Goal: Obtain resource: Obtain resource

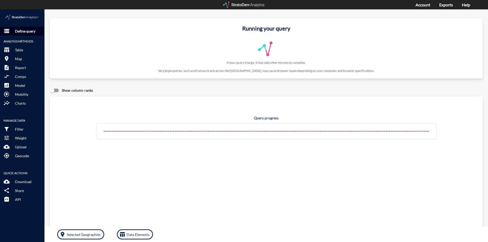
click p "Define query"
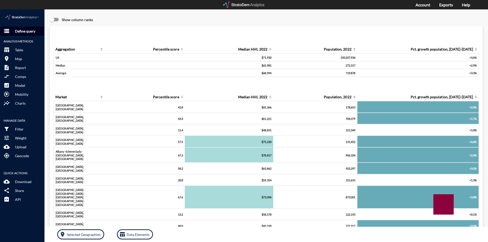
click p "Define query"
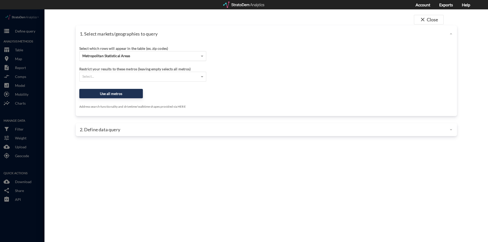
click span "Metropolitan Statistical Areas"
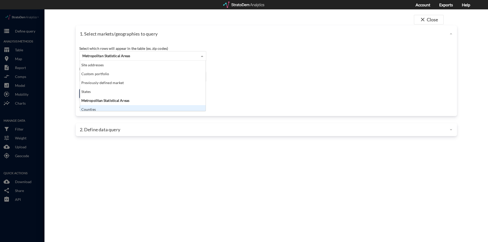
scroll to position [3, 0]
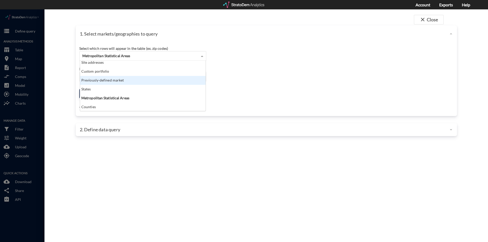
click div "Previously-defined market"
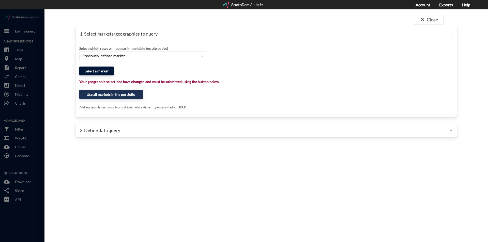
click button "Select a market"
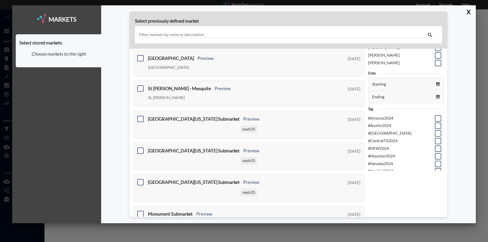
scroll to position [25, 0]
click at [435, 131] on span at bounding box center [438, 131] width 6 height 6
click at [438, 129] on input "checkbox" at bounding box center [438, 129] width 0 height 0
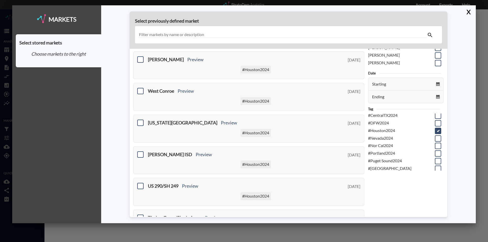
click at [153, 35] on input "text" at bounding box center [283, 35] width 289 height 7
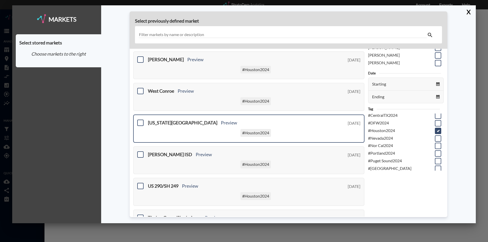
scroll to position [0, 0]
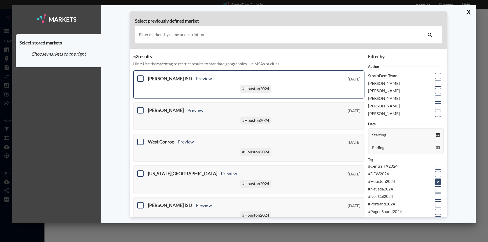
click at [141, 80] on span at bounding box center [140, 79] width 6 height 6
click at [140, 77] on input "checkbox" at bounding box center [140, 77] width 0 height 0
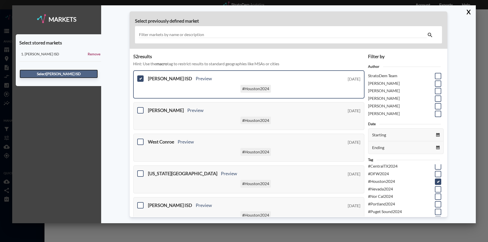
click at [42, 73] on button "Select [PERSON_NAME] ISD" at bounding box center [59, 74] width 78 height 9
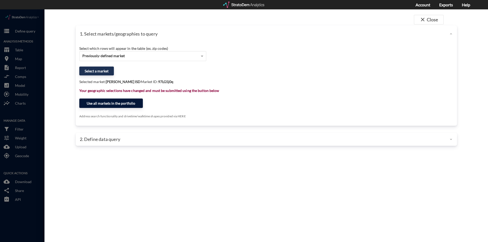
click button "Use all markets in the portfolio"
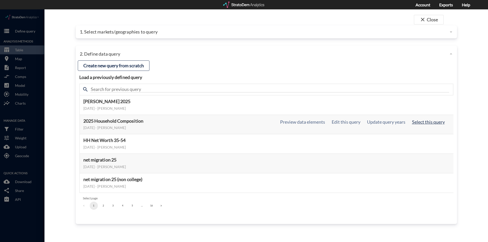
click button "Select this query"
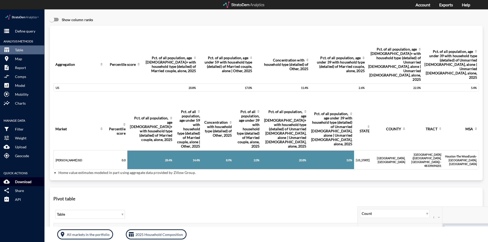
drag, startPoint x: 19, startPoint y: 172, endPoint x: 27, endPoint y: 174, distance: 8.0
click p "Download"
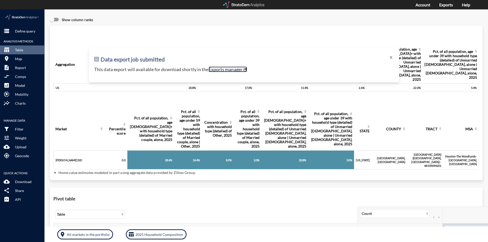
click link "Exports manager"
click button "X"
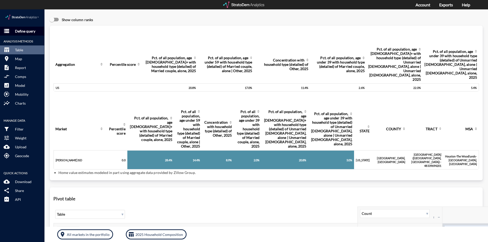
click p "Define query"
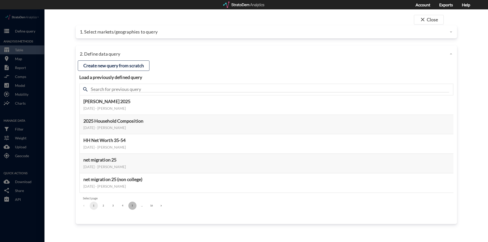
click button "5"
click button "6"
click button "7"
click button "8"
click button "9"
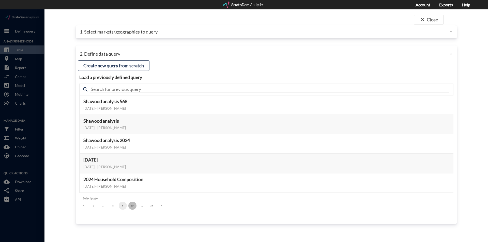
click button "10"
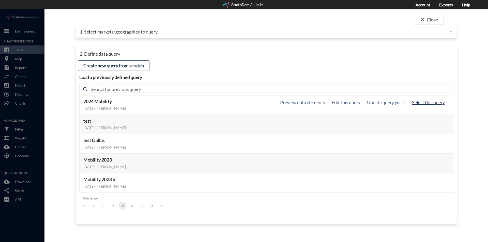
click button "Select this query"
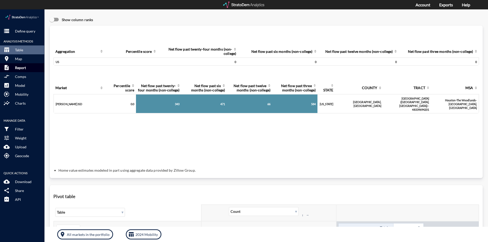
click p "Report"
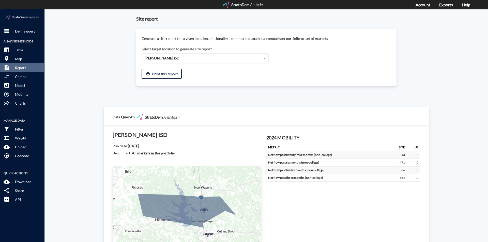
click div "Site report Generate a site report for a given location, (optionally) benchmark…"
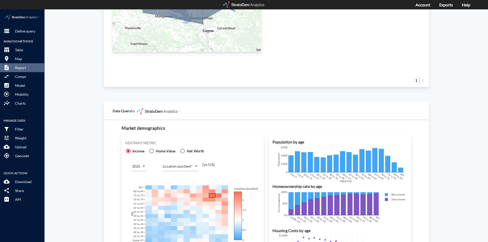
scroll to position [280, 0]
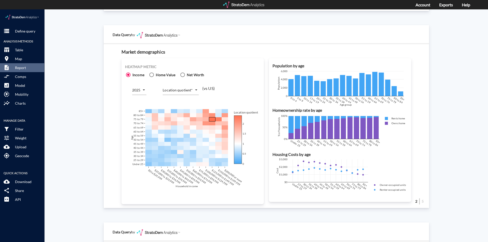
click body "/vantagepoint/us/-1 storage Define query Analysis Methods table_chart Table roo…"
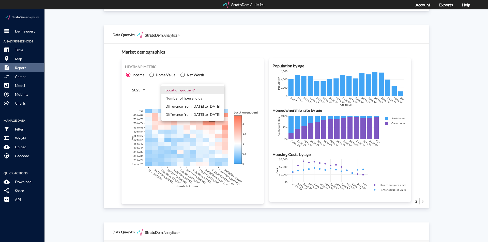
click li "Number of households"
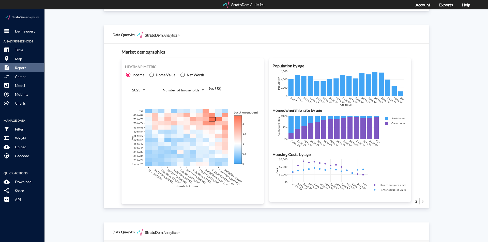
click div "Site report Generate a site report for a given location, (optionally) benchmark…"
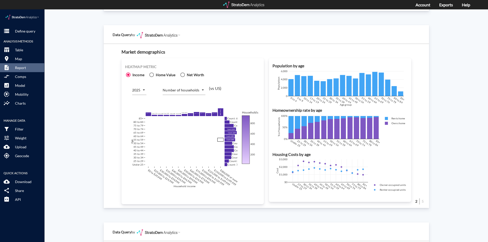
click body "/vantagepoint/us/-1 storage Define query Analysis Methods table_chart Table roo…"
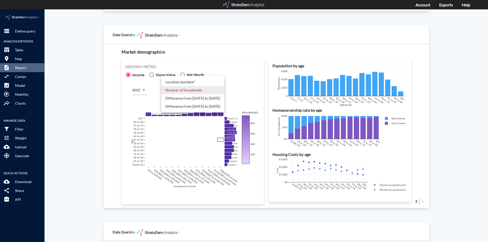
click li "Difference from [DATE] to [DATE]"
type input "COUNT_DIFF_FUTURE"
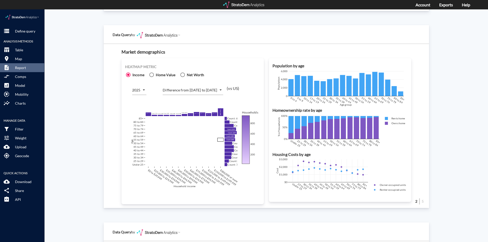
click div "Site report Generate a site report for a given location, (optionally) benchmark…"
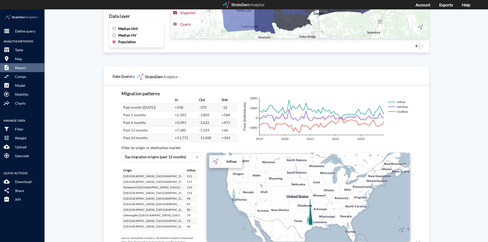
scroll to position [850, 0]
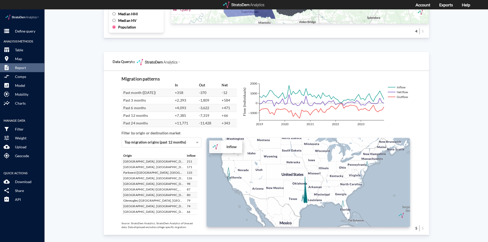
drag, startPoint x: 327, startPoint y: 195, endPoint x: 321, endPoint y: 186, distance: 11.1
click div "+ − Inflow CUSTOMIZE DATA Draw a polygon Draw a rectangle Draw a marker Edit la…"
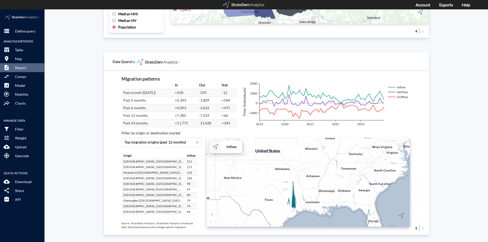
click div "+ − Inflow CUSTOMIZE DATA Draw a polygon Draw a rectangle Draw a marker Edit la…"
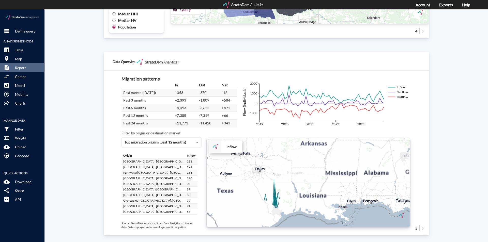
drag, startPoint x: 286, startPoint y: 194, endPoint x: 286, endPoint y: 181, distance: 13.2
click div "+ − Inflow CUSTOMIZE DATA Draw a polygon Draw a rectangle Draw a marker Edit la…"
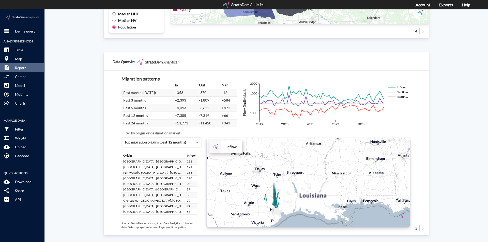
click div "+ − Inflow CUSTOMIZE DATA Draw a polygon Draw a rectangle Draw a marker Edit la…"
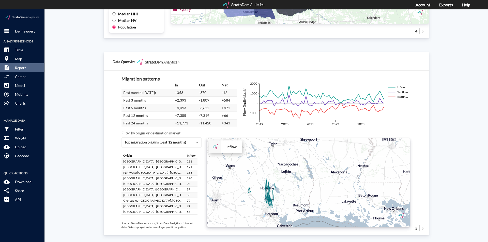
drag, startPoint x: 282, startPoint y: 190, endPoint x: 286, endPoint y: 185, distance: 6.5
click div "+ − Inflow CUSTOMIZE DATA Draw a polygon Draw a rectangle Draw a marker Edit la…"
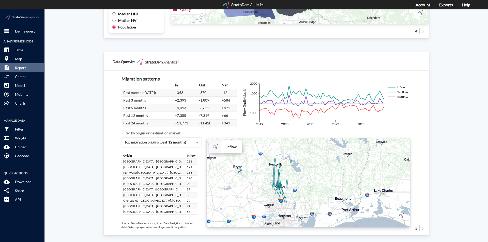
drag, startPoint x: 285, startPoint y: 184, endPoint x: 311, endPoint y: 171, distance: 28.6
click div "+ − Inflow CUSTOMIZE DATA Draw a polygon Draw a rectangle Draw a marker Edit la…"
click div "+ − Inflow to market CUSTOMIZE DATA Draw a polygon Draw a rectangle Draw a mark…"
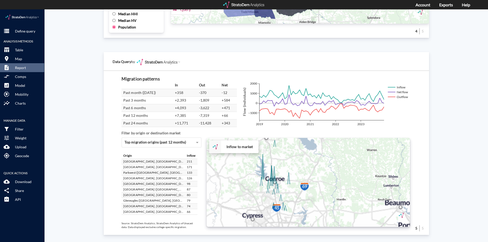
drag, startPoint x: 305, startPoint y: 164, endPoint x: 318, endPoint y: 159, distance: 13.5
click div "+ − Inflow to market CUSTOMIZE DATA Draw a polygon Draw a rectangle Draw a mark…"
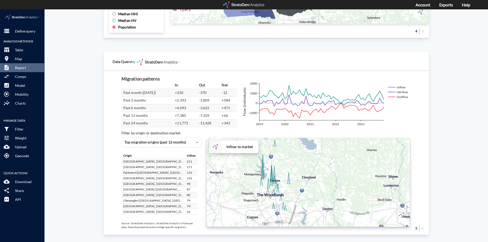
click div "+ − Inflow to market CUSTOMIZE DATA Draw a polygon Draw a rectangle Draw a mark…"
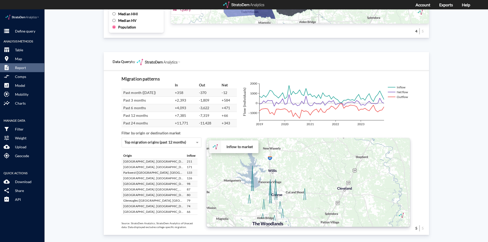
drag, startPoint x: 293, startPoint y: 152, endPoint x: 322, endPoint y: 143, distance: 29.8
click div "+ − Inflow to market CUSTOMIZE DATA Draw a polygon Draw a rectangle Draw a mark…"
click div "Site report Generate a site report for a given location, (optionally) benchmark…"
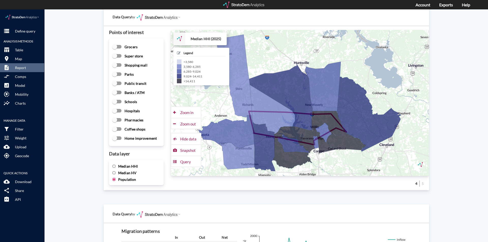
scroll to position [697, 0]
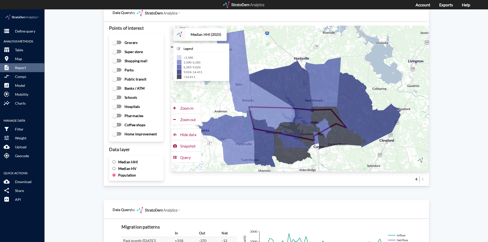
drag, startPoint x: 129, startPoint y: 153, endPoint x: 127, endPoint y: 151, distance: 3.0
click span "Median HHI"
click input "Median HHI"
radio input "true"
radio input "false"
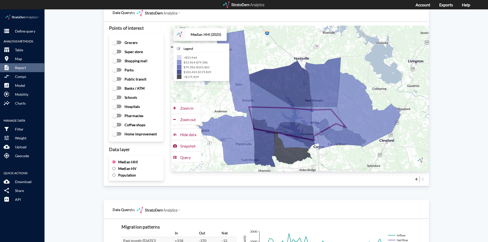
click div "Data Query by"
click div "Site report Generate a site report for a given location, (optionally) benchmark…"
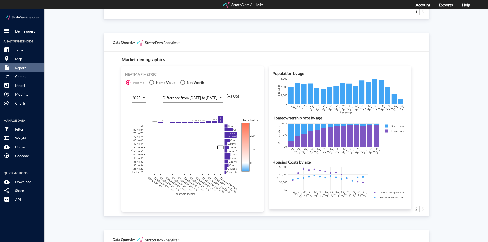
scroll to position [265, 0]
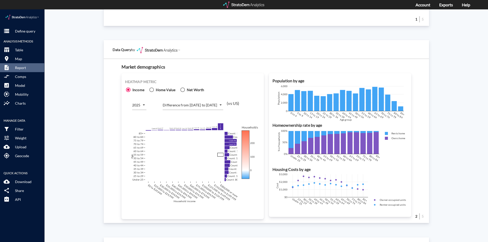
click div "Site report Generate a site report for a given location, (optionally) benchmark…"
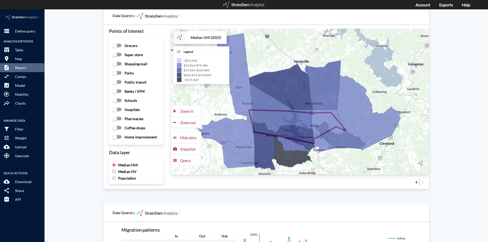
scroll to position [672, 0]
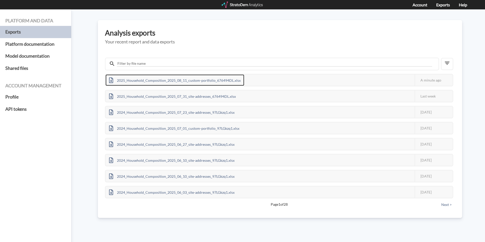
drag, startPoint x: 161, startPoint y: 80, endPoint x: 199, endPoint y: 70, distance: 39.5
click at [161, 80] on div "2025_Household_Composition_2025_08_11_custom-portfolio_676494DL.xlsx" at bounding box center [175, 80] width 139 height 11
